Goal: Transaction & Acquisition: Book appointment/travel/reservation

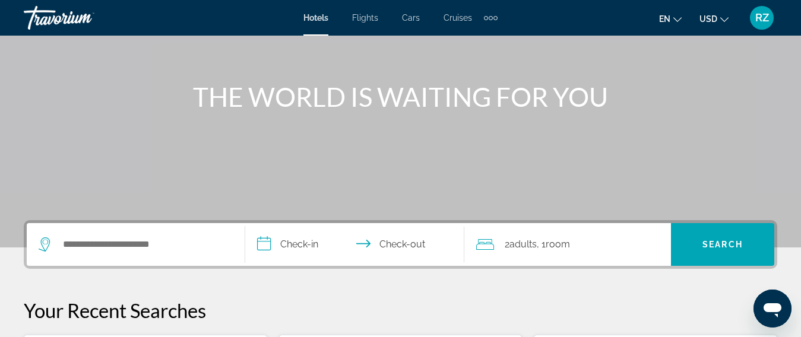
scroll to position [119, 0]
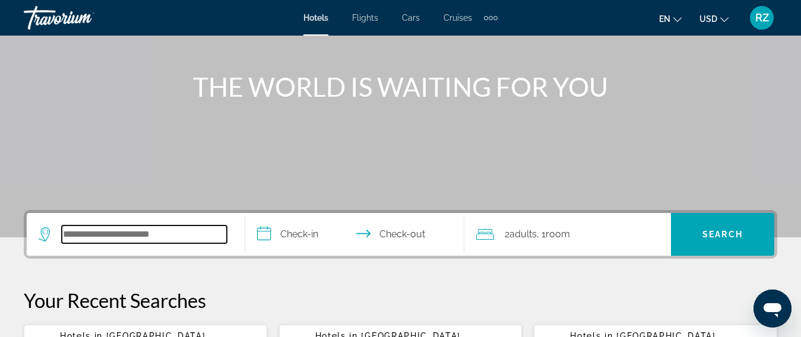
click at [112, 233] on input "Search widget" at bounding box center [144, 235] width 165 height 18
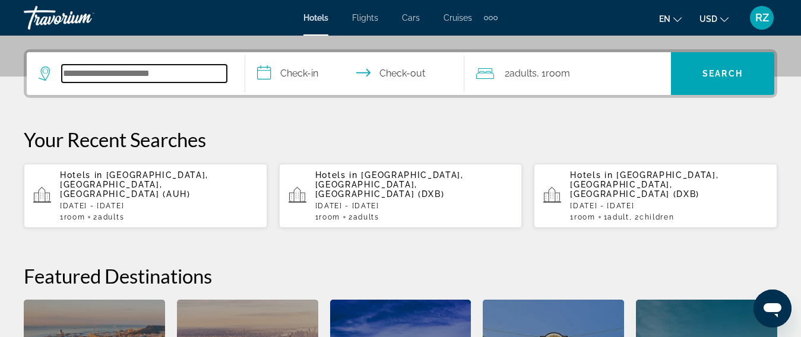
scroll to position [290, 0]
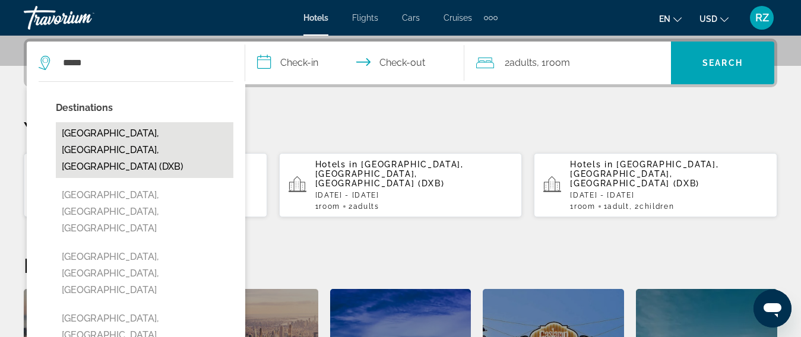
click at [135, 139] on button "[GEOGRAPHIC_DATA], [GEOGRAPHIC_DATA], [GEOGRAPHIC_DATA] (DXB)" at bounding box center [145, 150] width 178 height 56
type input "**********"
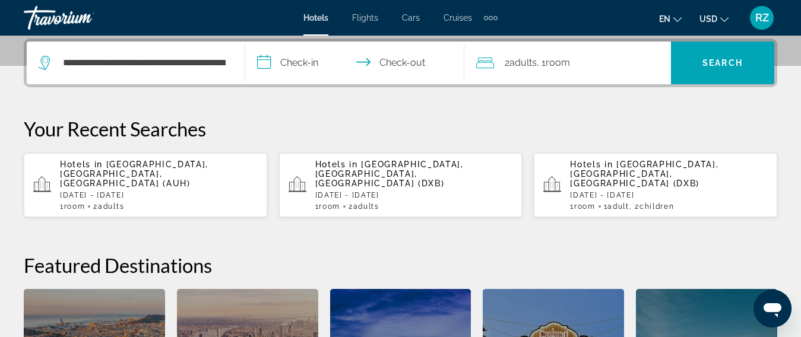
click at [284, 59] on input "**********" at bounding box center [356, 65] width 223 height 46
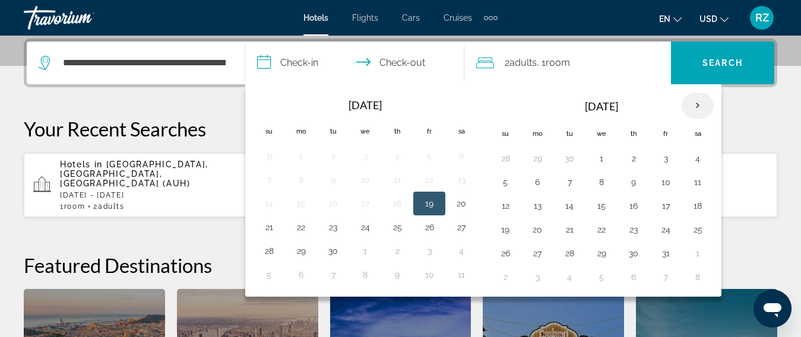
click at [693, 106] on th "Next month" at bounding box center [698, 106] width 32 height 26
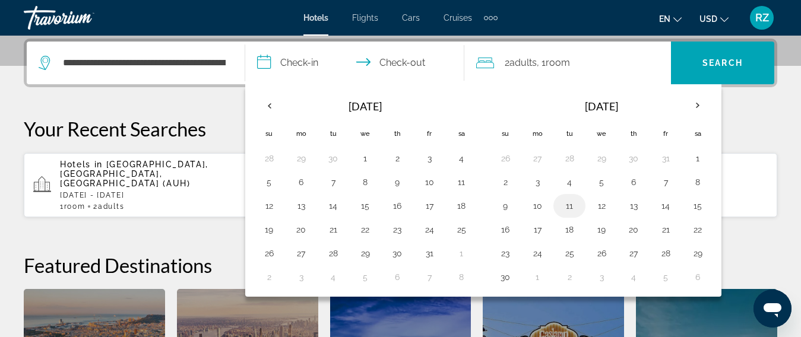
click at [570, 207] on button "11" at bounding box center [569, 206] width 19 height 17
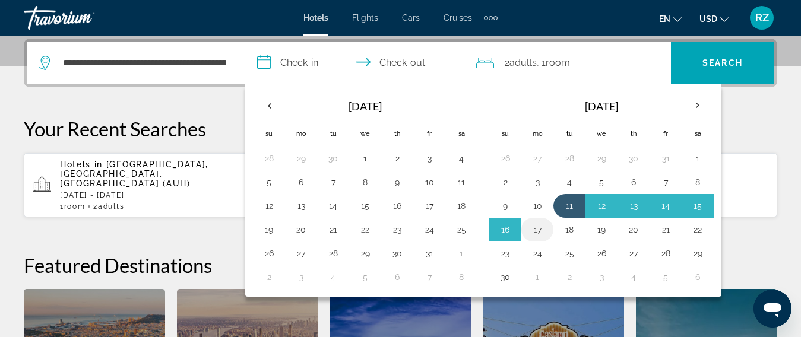
click at [536, 227] on button "17" at bounding box center [537, 230] width 19 height 17
type input "**********"
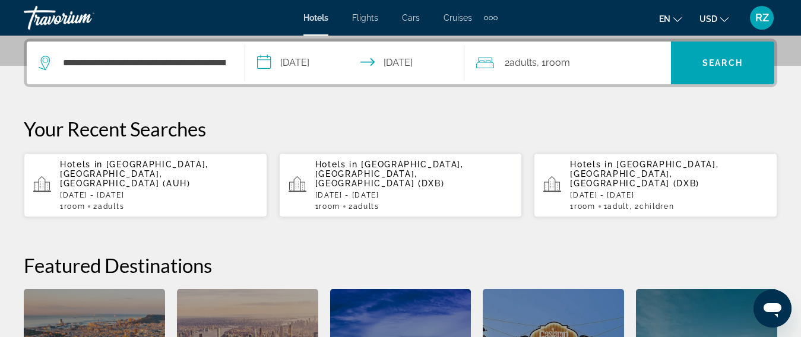
click at [541, 69] on span ", 1 Room rooms" at bounding box center [553, 63] width 33 height 17
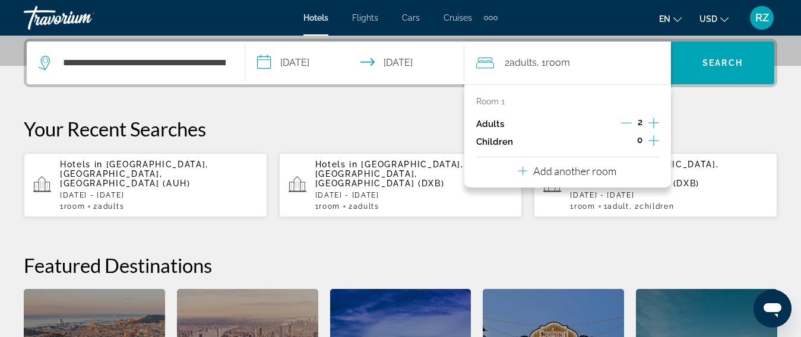
click at [650, 144] on icon "Increment children" at bounding box center [654, 141] width 11 height 14
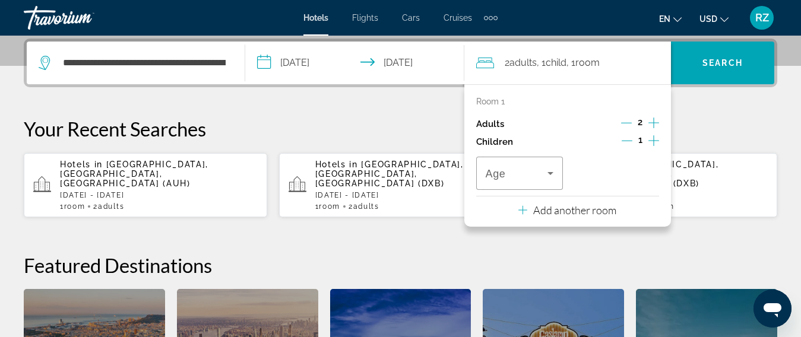
click at [625, 139] on icon "Decrement children" at bounding box center [627, 140] width 11 height 11
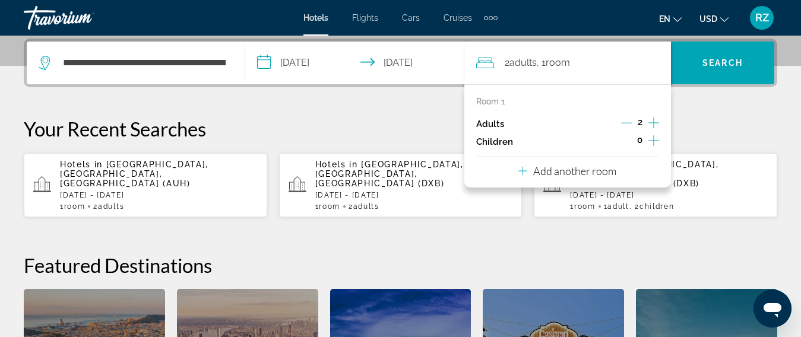
click at [624, 175] on div "Room 1 Adults 2 Children 0 Add another room" at bounding box center [567, 135] width 207 height 103
click at [557, 172] on p "Add another room" at bounding box center [574, 171] width 83 height 13
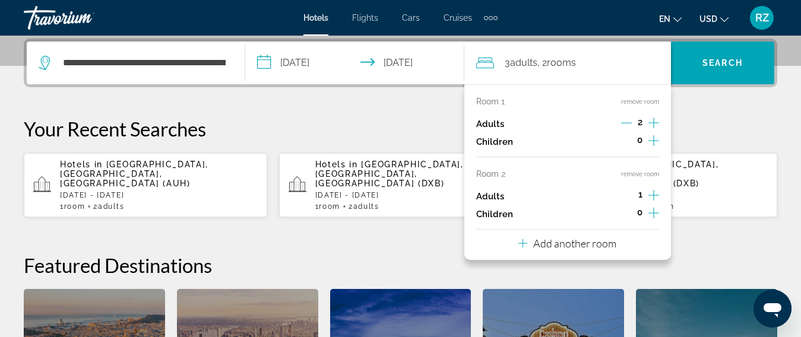
click at [655, 212] on icon "Increment children" at bounding box center [654, 213] width 11 height 14
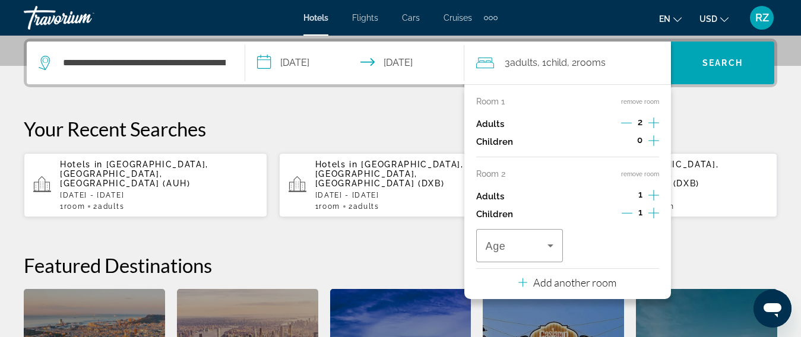
click at [655, 212] on icon "Increment children" at bounding box center [654, 213] width 11 height 14
click at [523, 248] on span "Travelers: 3 adults, 2 children" at bounding box center [517, 246] width 62 height 14
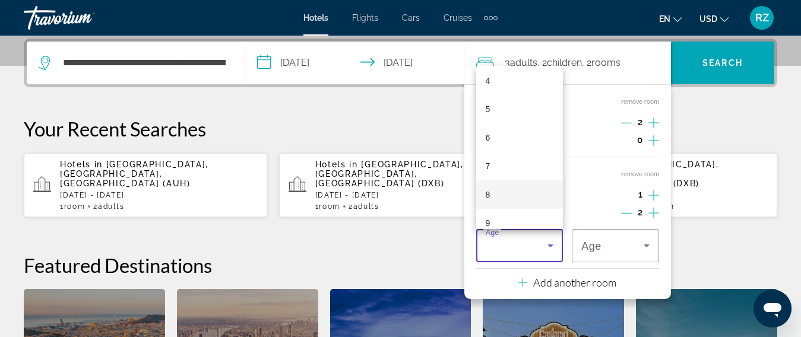
scroll to position [119, 0]
click at [509, 139] on mat-option "6" at bounding box center [519, 137] width 87 height 29
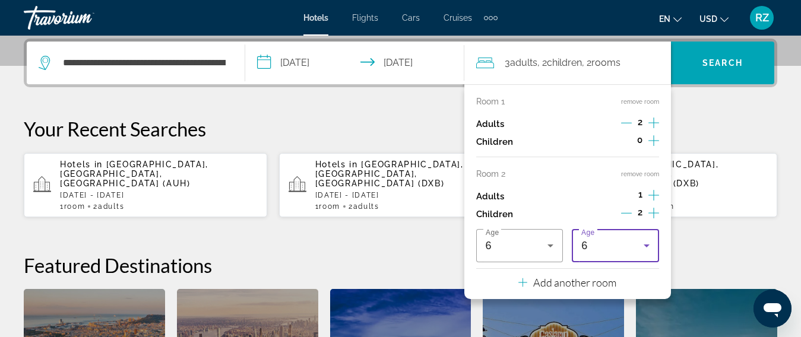
click at [605, 246] on div "6" at bounding box center [612, 246] width 62 height 14
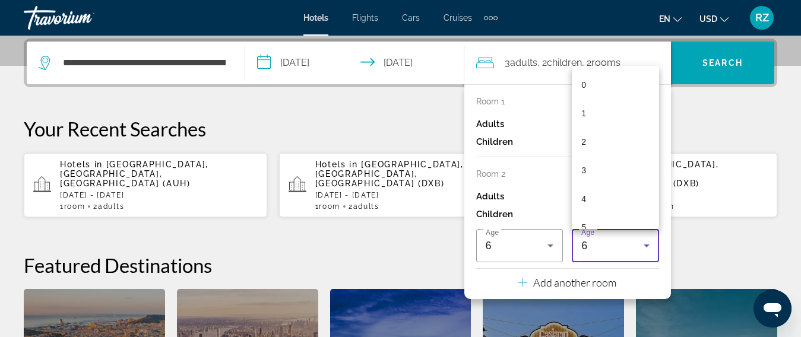
scroll to position [41, 0]
click at [615, 122] on mat-option "3" at bounding box center [615, 129] width 87 height 29
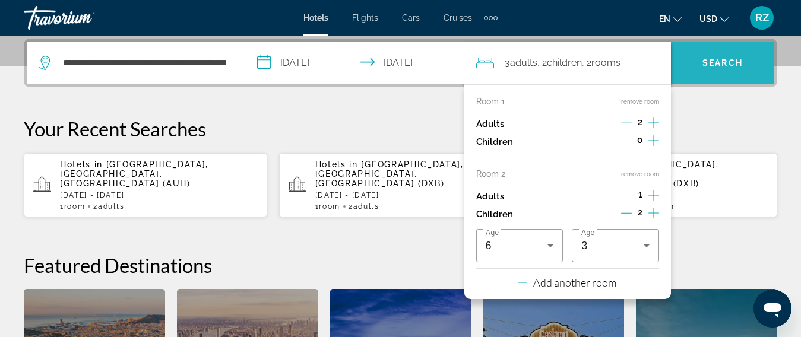
click at [713, 71] on span "Search widget" at bounding box center [722, 63] width 103 height 29
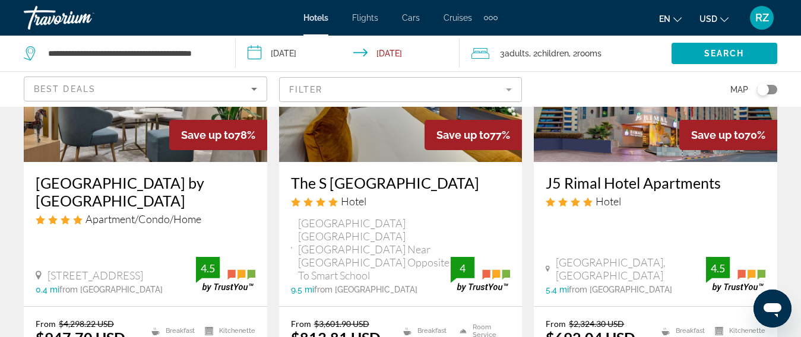
scroll to position [59, 0]
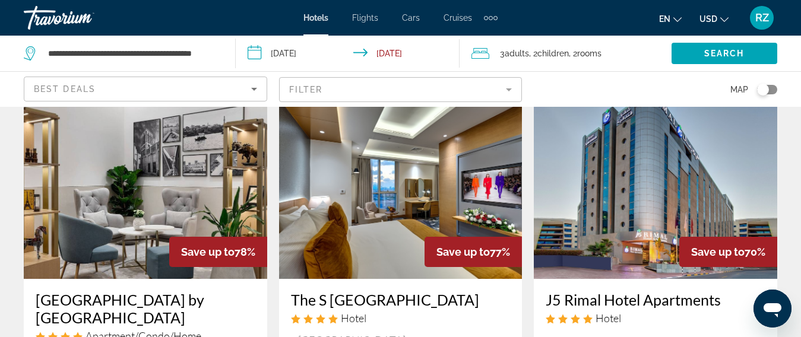
click at [366, 89] on mat-form-field "Filter" at bounding box center [401, 89] width 244 height 25
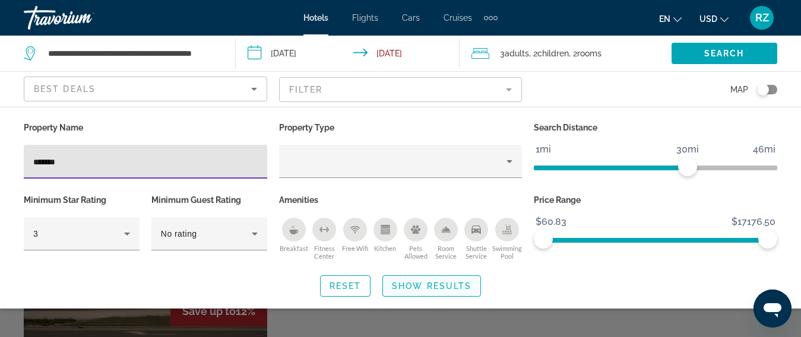
type input "*******"
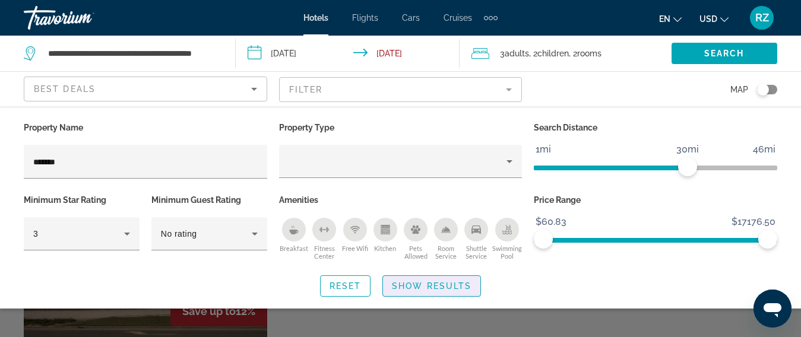
click at [431, 287] on span "Show Results" at bounding box center [432, 287] width 80 height 10
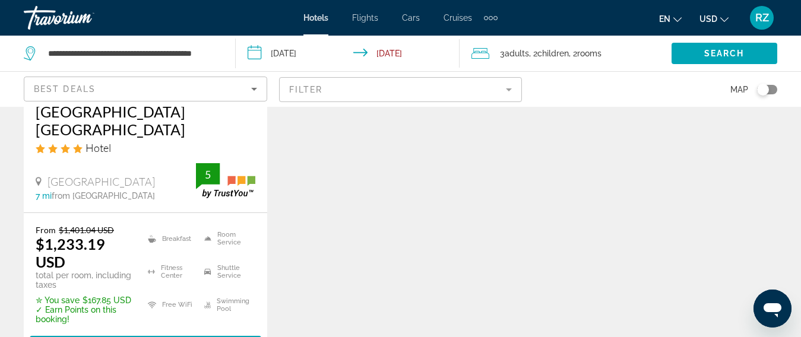
scroll to position [297, 0]
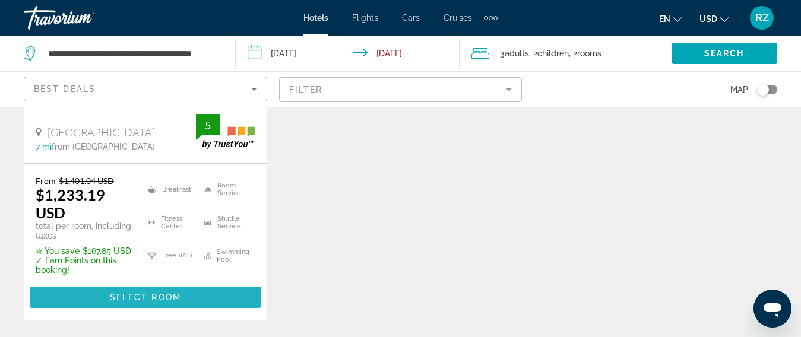
click at [156, 292] on span "Main content" at bounding box center [146, 297] width 232 height 29
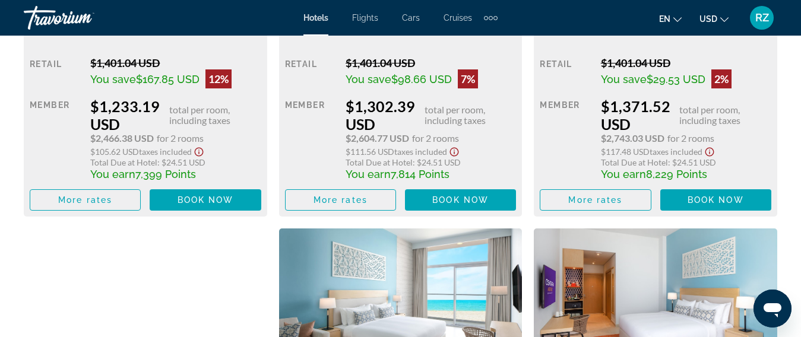
scroll to position [2198, 0]
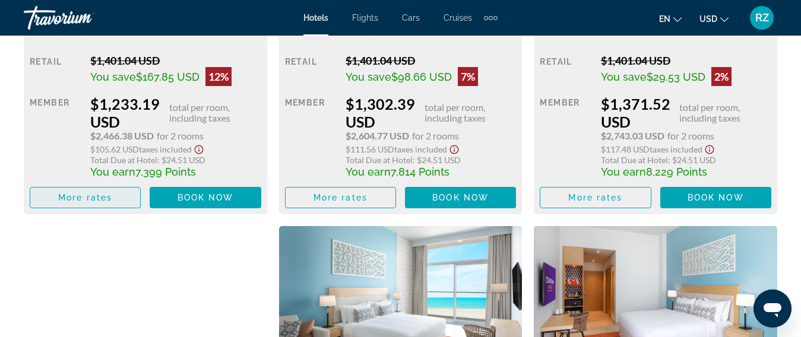
click at [94, 194] on span "More rates" at bounding box center [85, 198] width 54 height 10
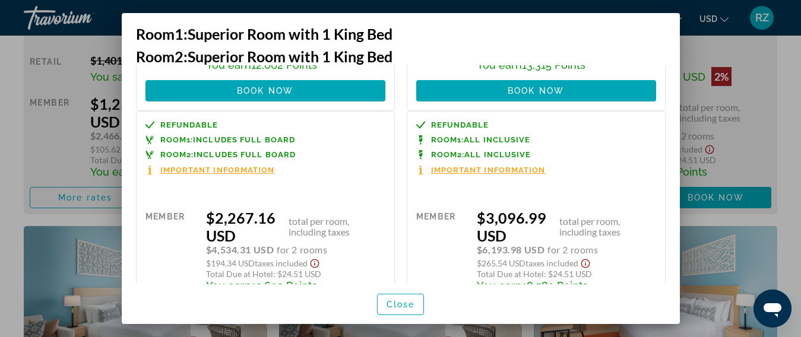
scroll to position [971, 0]
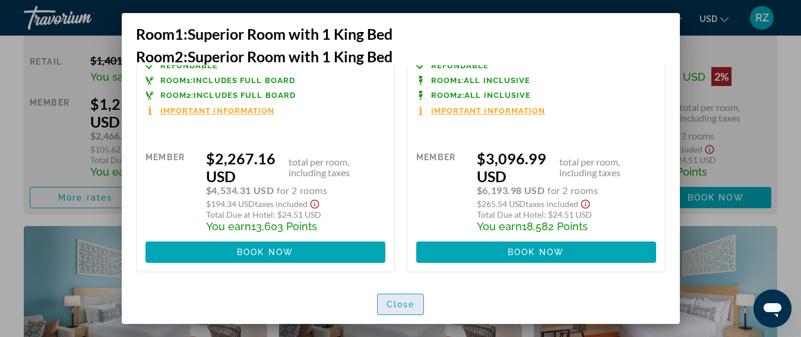
click at [407, 305] on span "Close" at bounding box center [401, 305] width 29 height 10
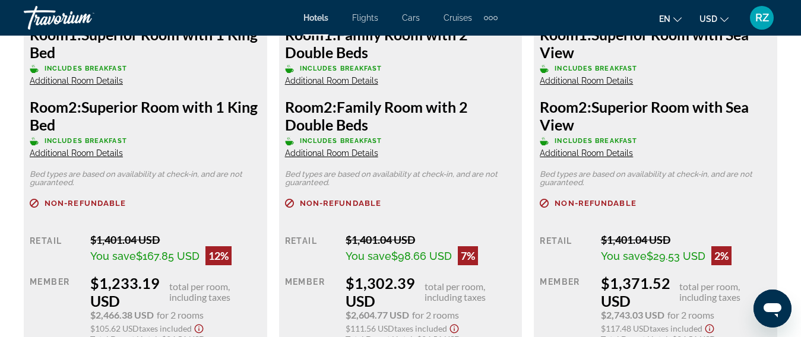
scroll to position [2079, 0]
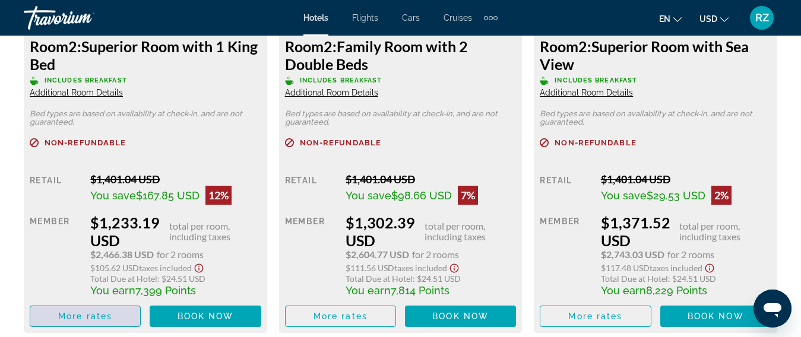
click at [92, 321] on span "More rates" at bounding box center [85, 317] width 54 height 10
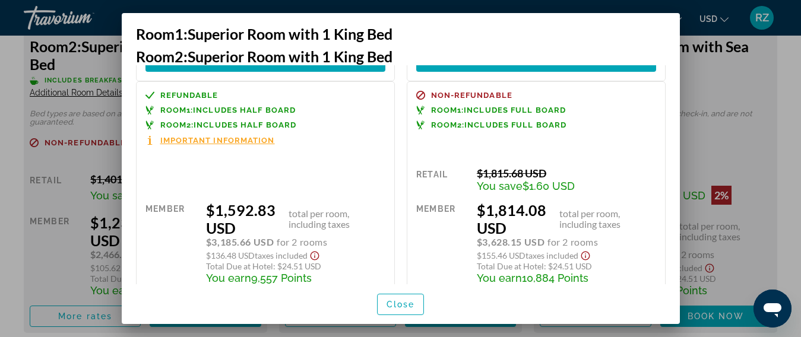
scroll to position [475, 0]
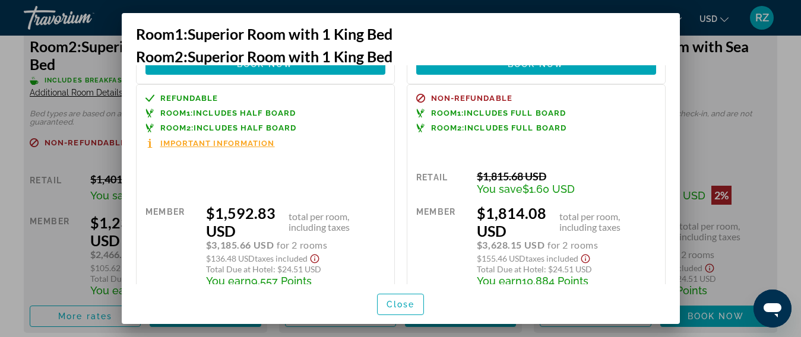
click at [734, 121] on div at bounding box center [400, 168] width 801 height 337
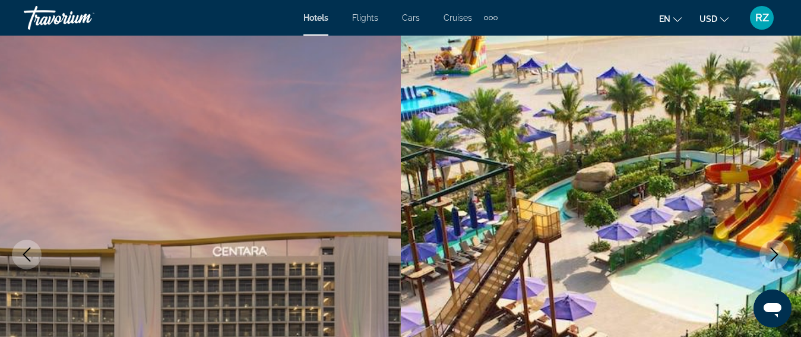
scroll to position [297, 0]
